Goal: Information Seeking & Learning: Check status

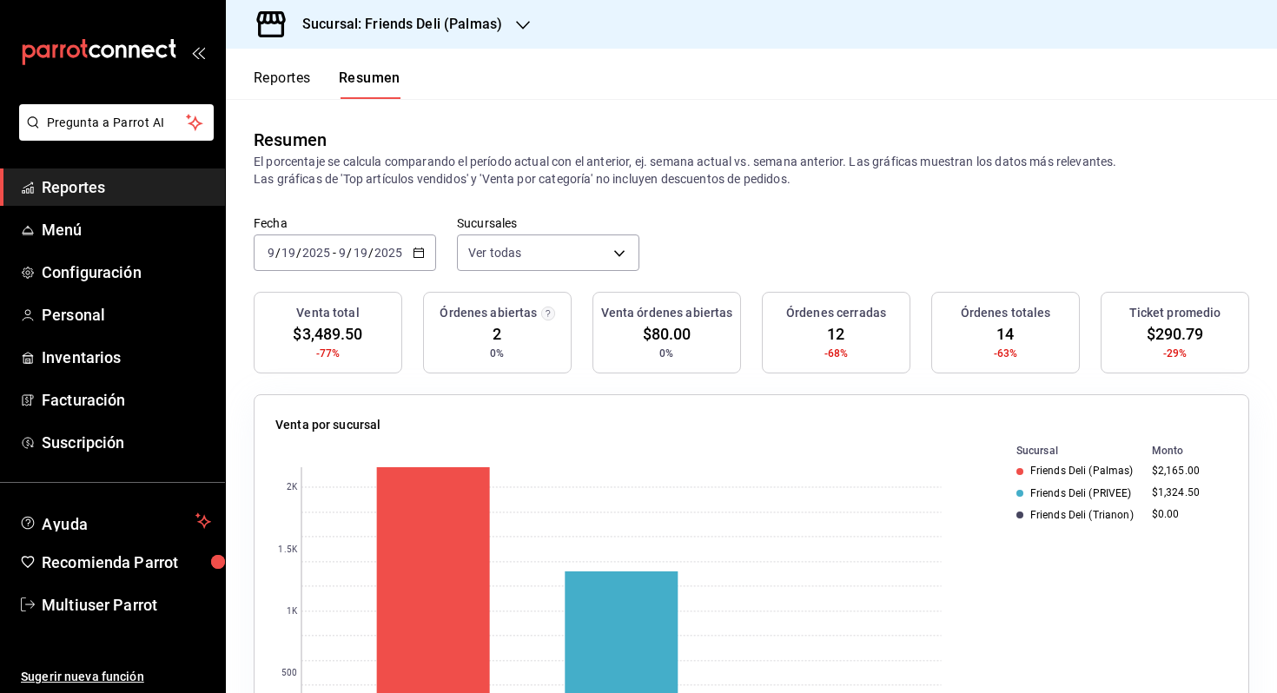
click at [303, 83] on button "Reportes" at bounding box center [282, 84] width 57 height 30
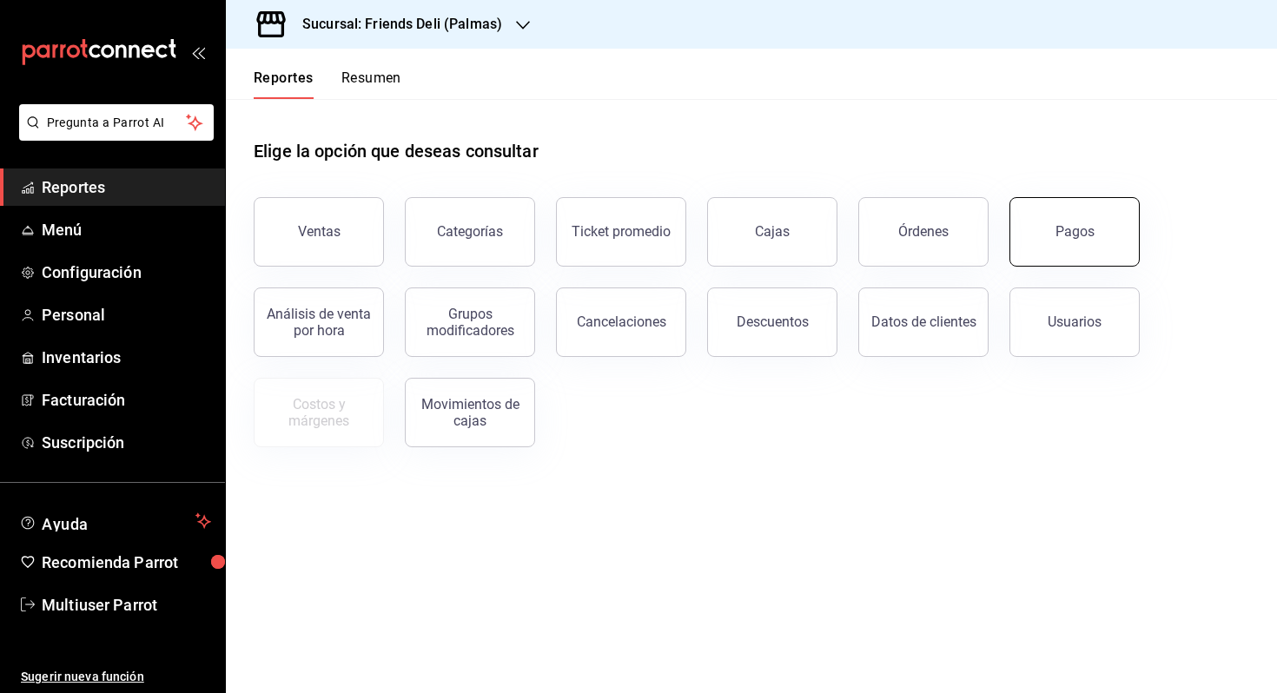
click at [1066, 240] on button "Pagos" at bounding box center [1074, 231] width 130 height 69
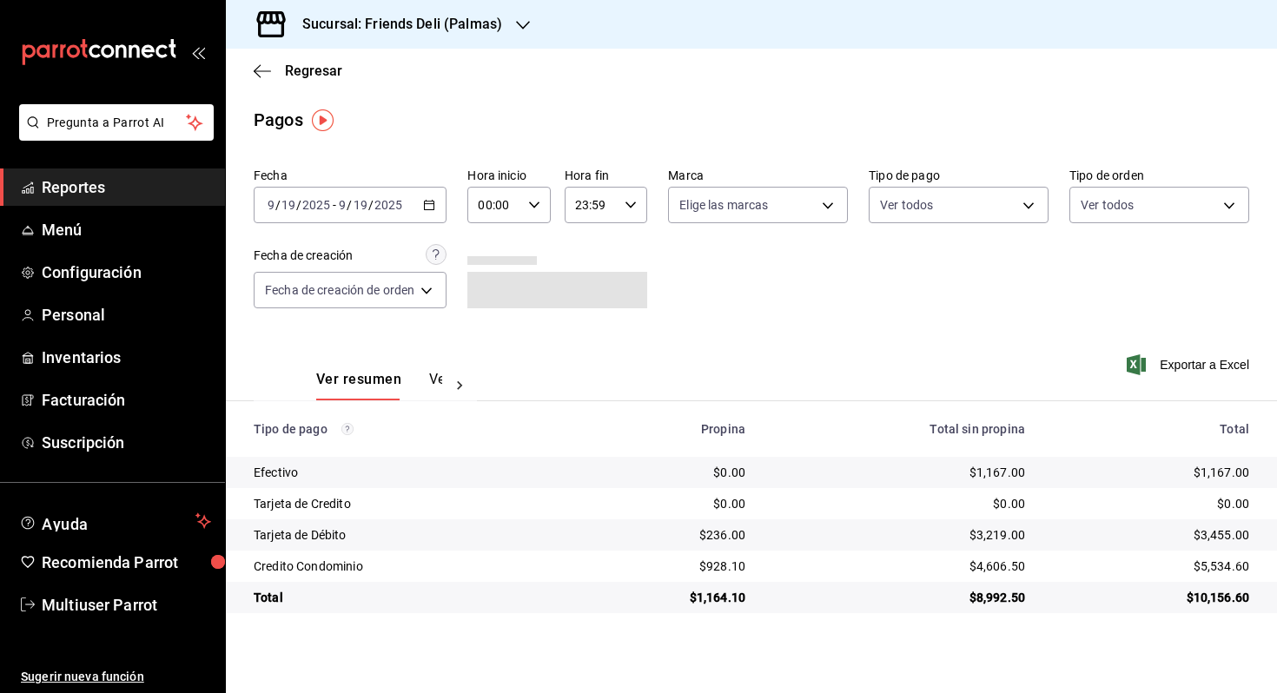
click at [422, 199] on div "[DATE] [DATE] - [DATE] [DATE]" at bounding box center [350, 205] width 193 height 36
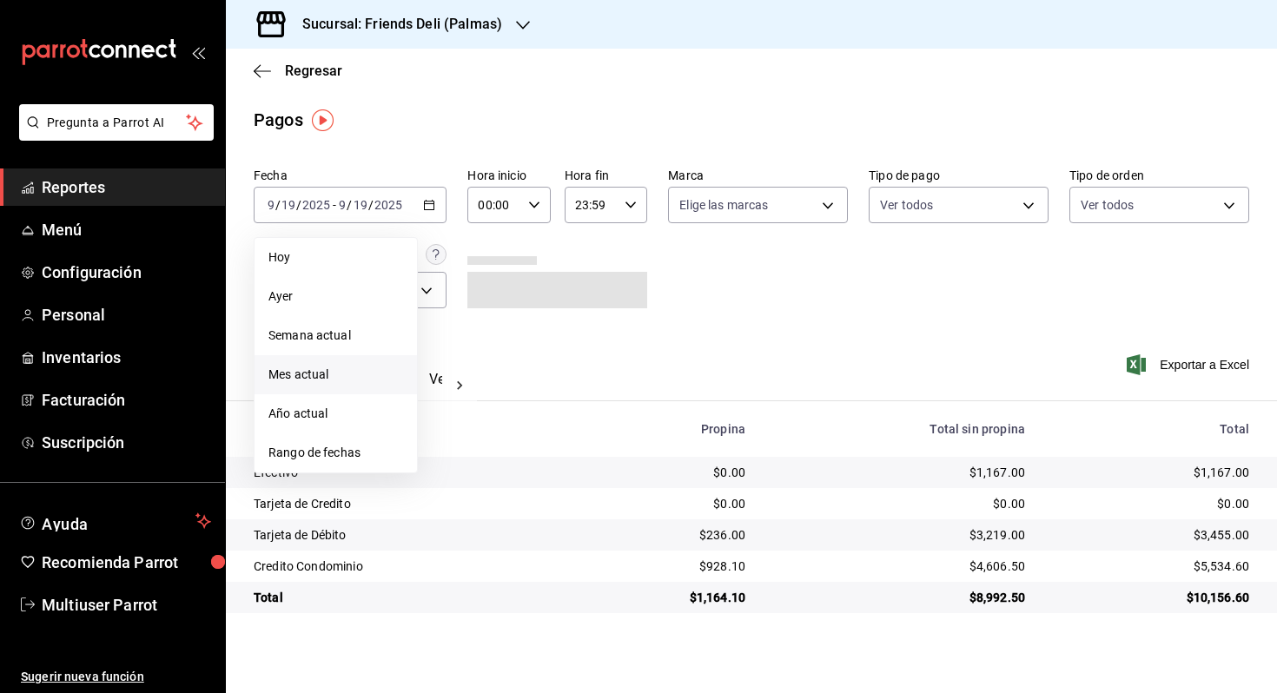
click at [357, 373] on span "Mes actual" at bounding box center [335, 375] width 135 height 18
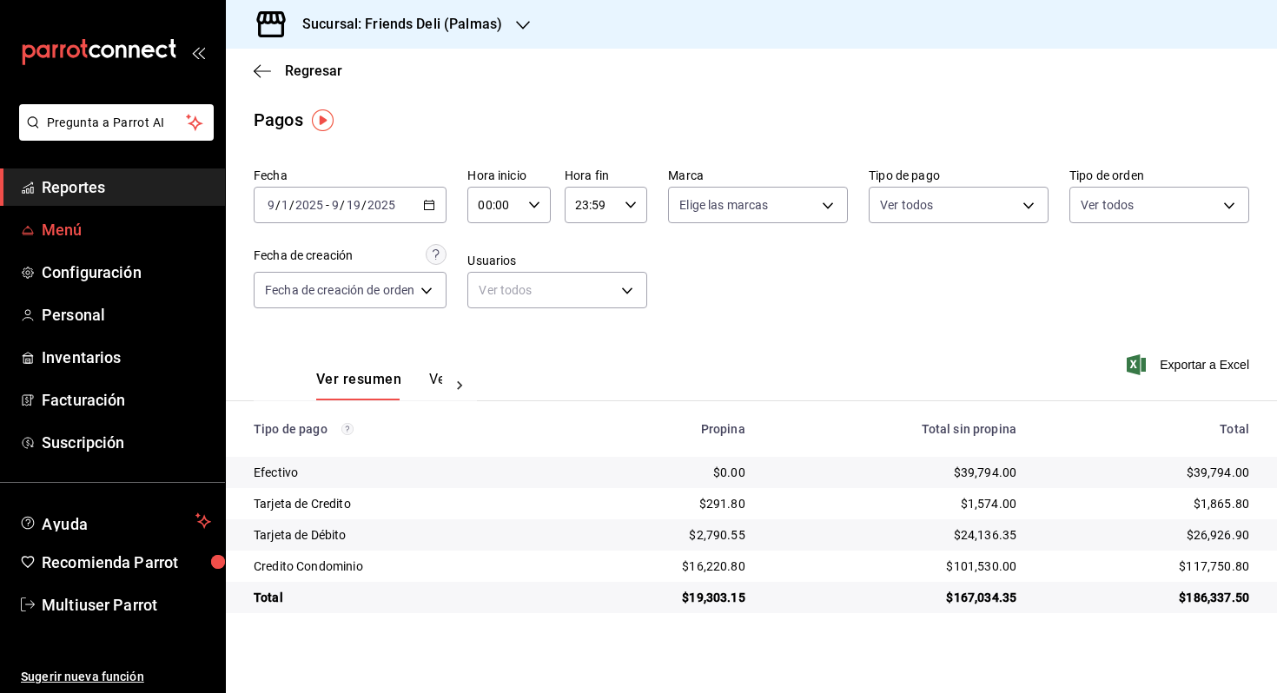
click at [110, 235] on span "Menú" at bounding box center [126, 229] width 169 height 23
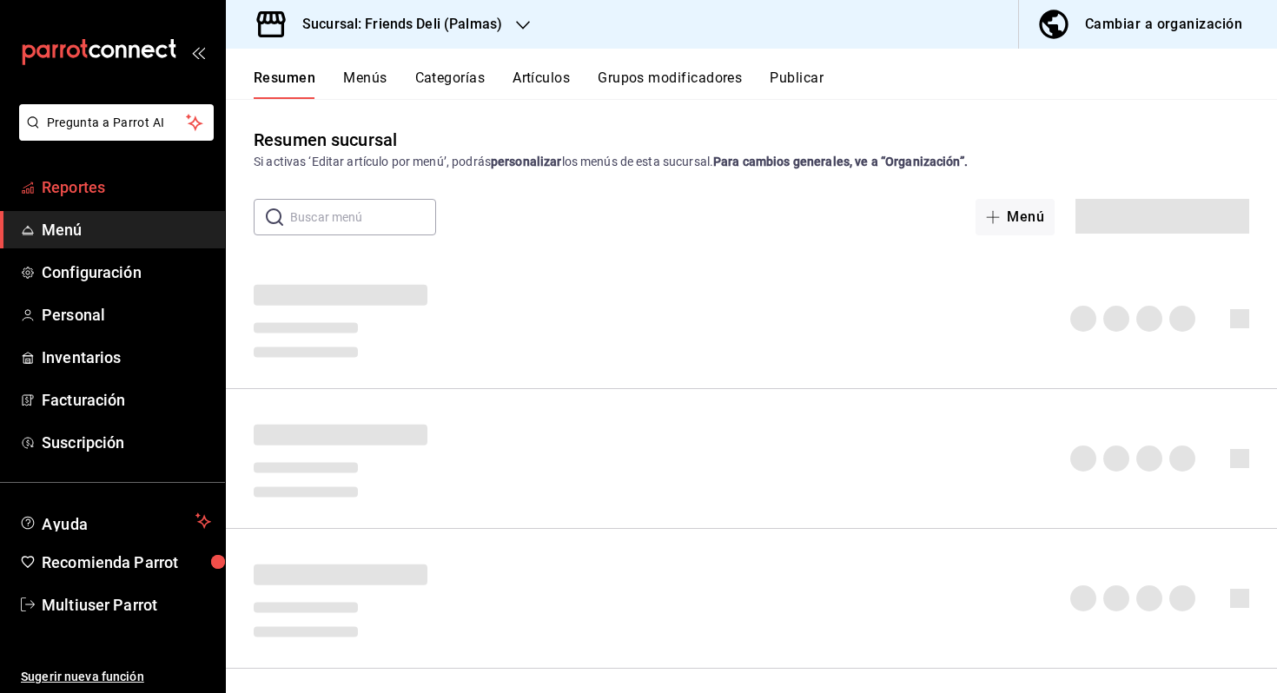
click at [103, 200] on link "Reportes" at bounding box center [112, 187] width 225 height 37
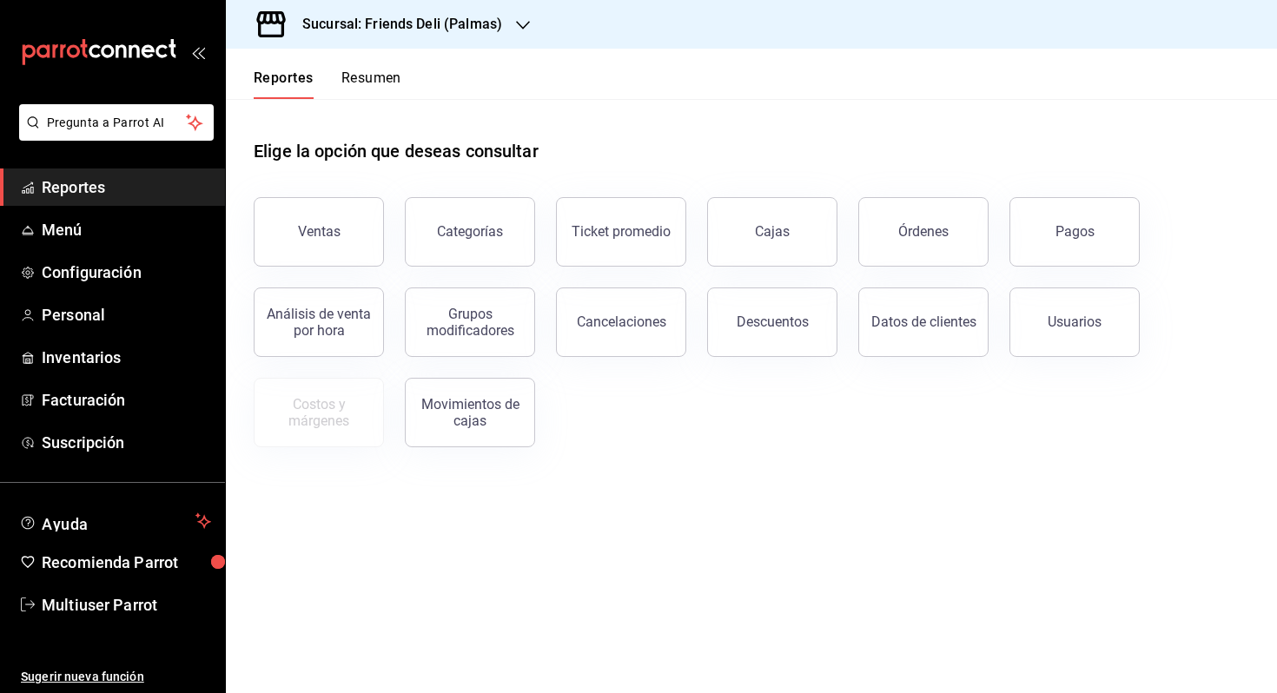
click at [388, 83] on button "Resumen" at bounding box center [371, 84] width 60 height 30
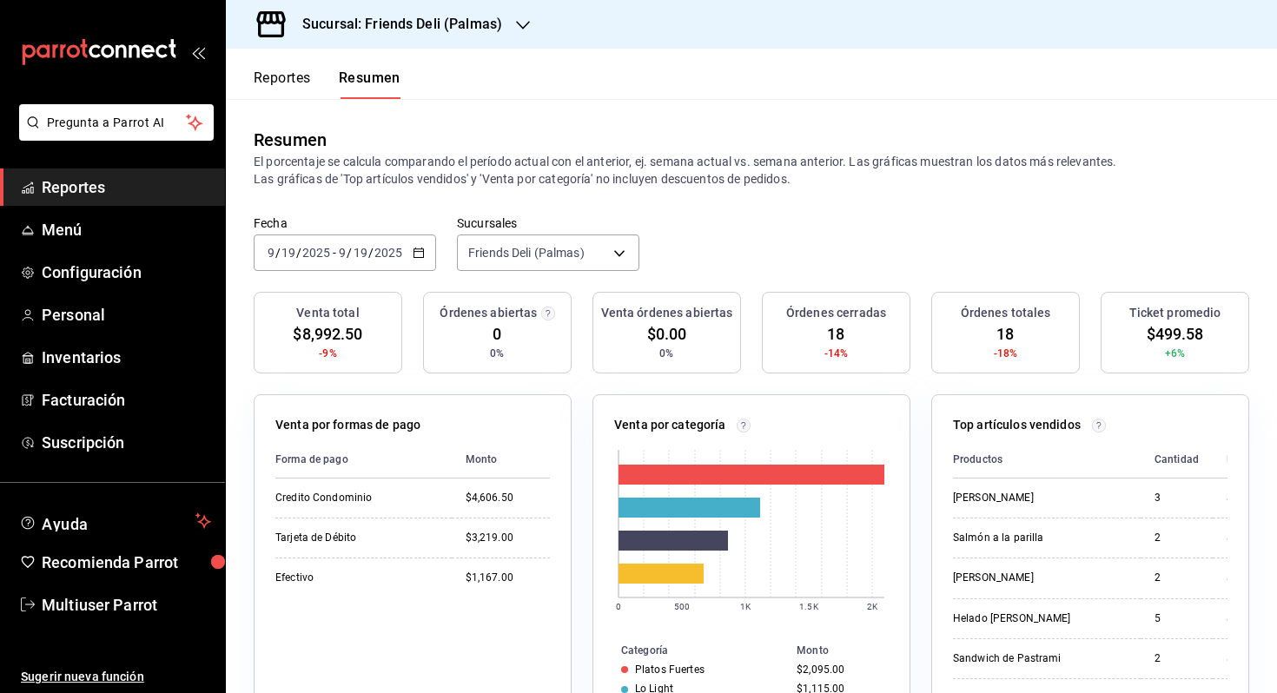
click at [425, 252] on div "[DATE] [DATE] - [DATE] [DATE]" at bounding box center [345, 253] width 182 height 36
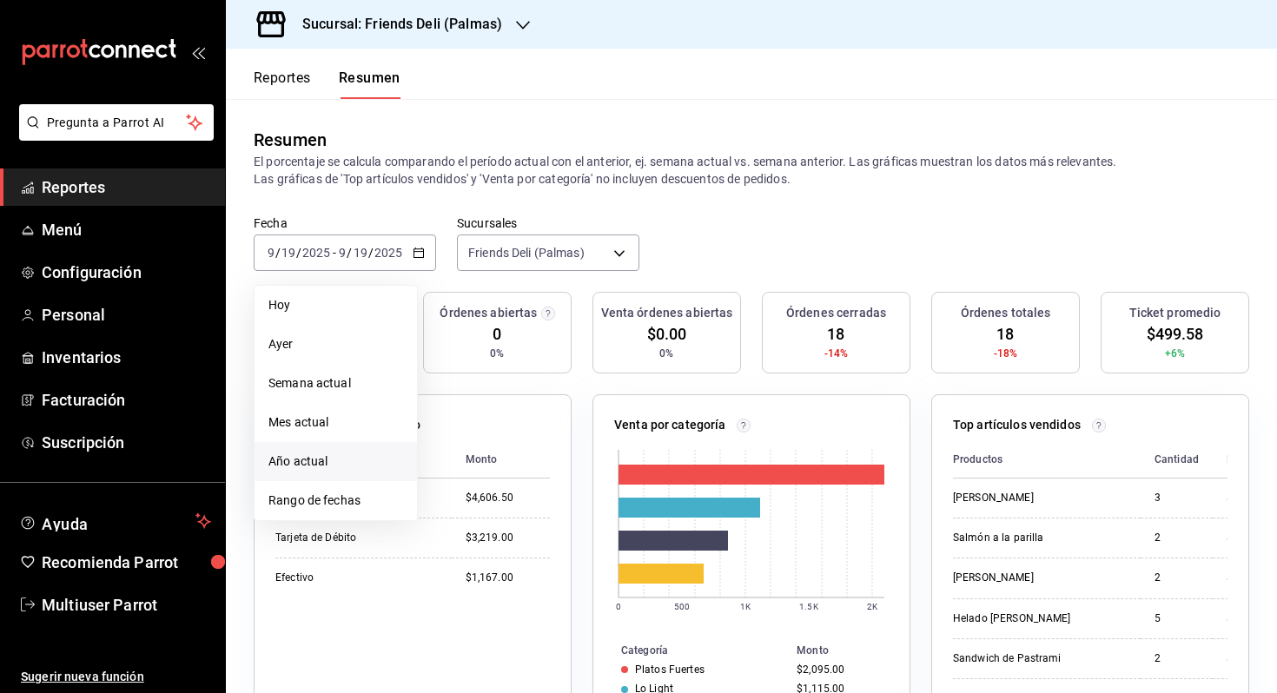
click at [332, 471] on li "Año actual" at bounding box center [335, 461] width 162 height 39
